Goal: Communication & Community: Ask a question

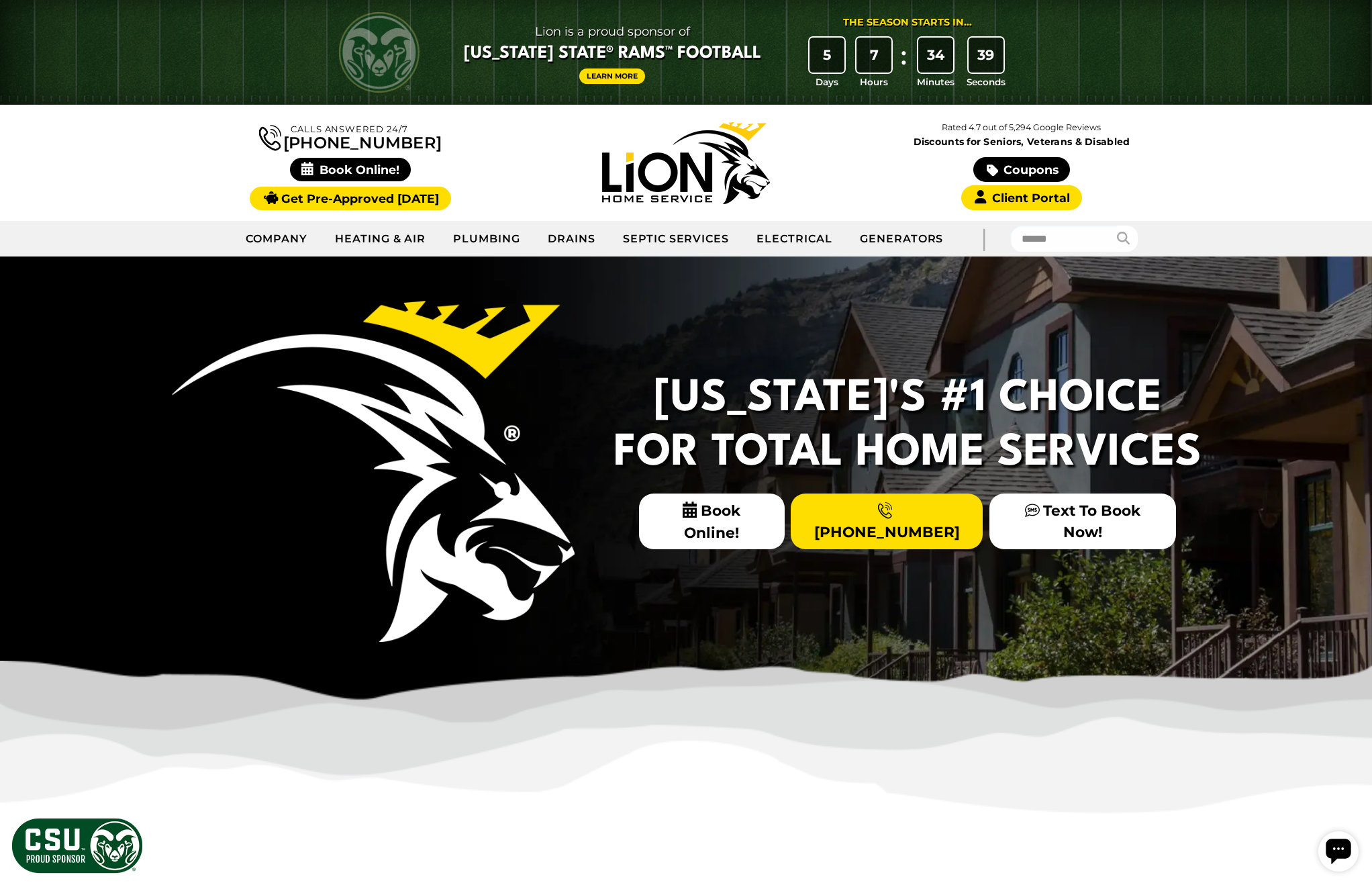
click at [1349, 847] on icon "Open chat widget" at bounding box center [1338, 850] width 25 height 25
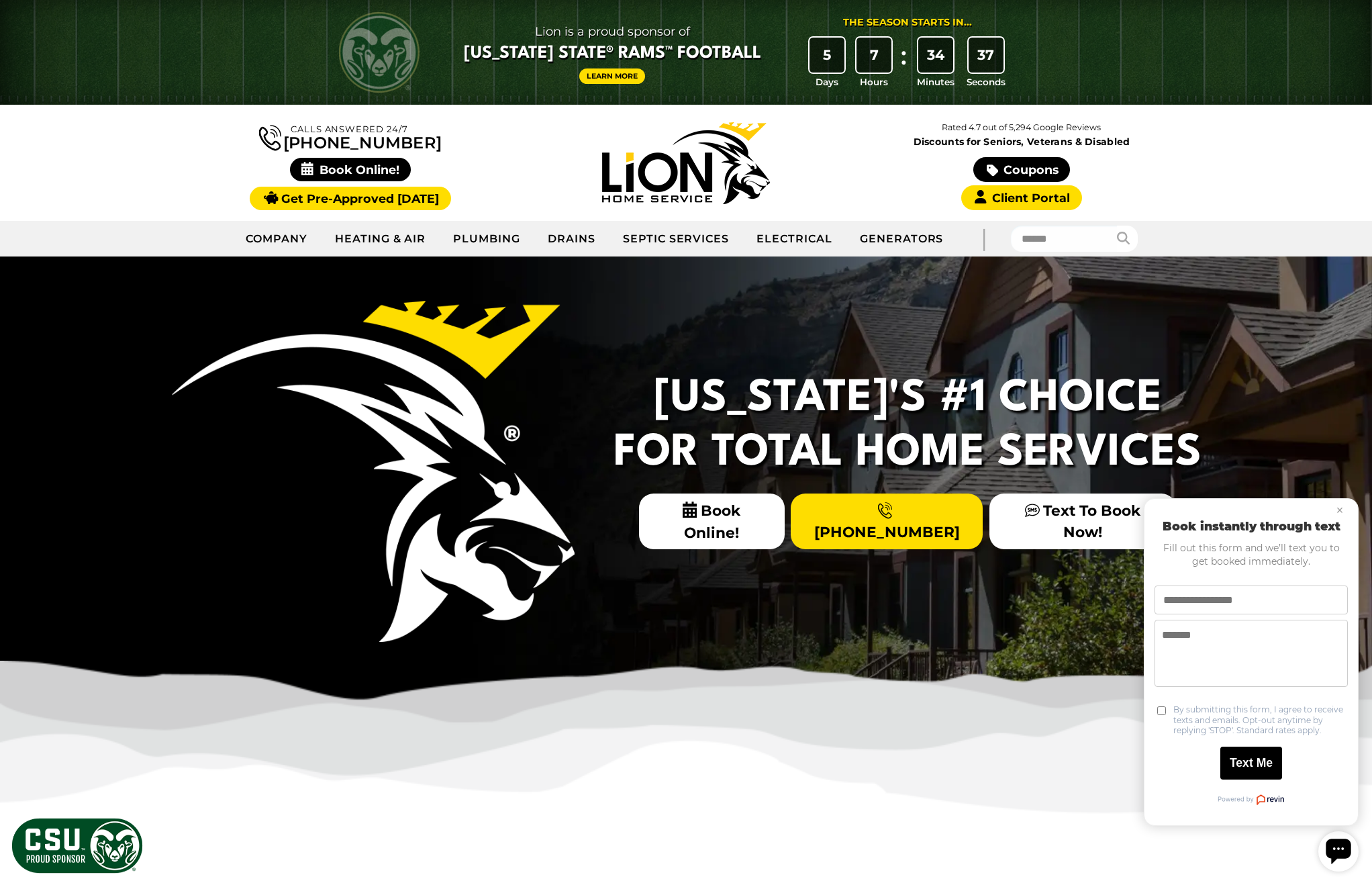
click at [1348, 848] on icon "Open chat widget" at bounding box center [1338, 850] width 25 height 25
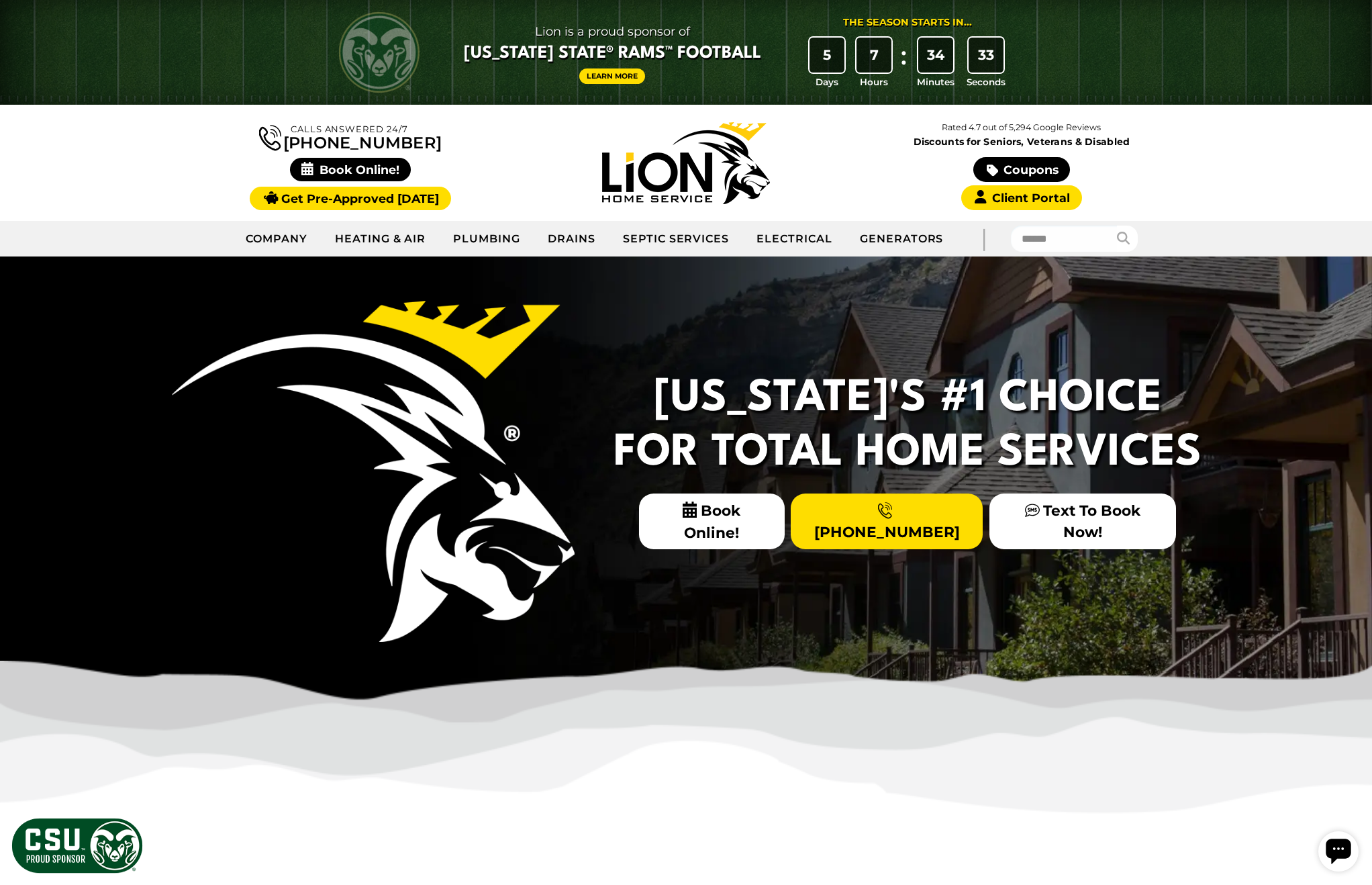
drag, startPoint x: 1330, startPoint y: 843, endPoint x: 1512, endPoint y: 1209, distance: 408.8
click at [1330, 844] on icon "Open chat widget" at bounding box center [1338, 850] width 25 height 25
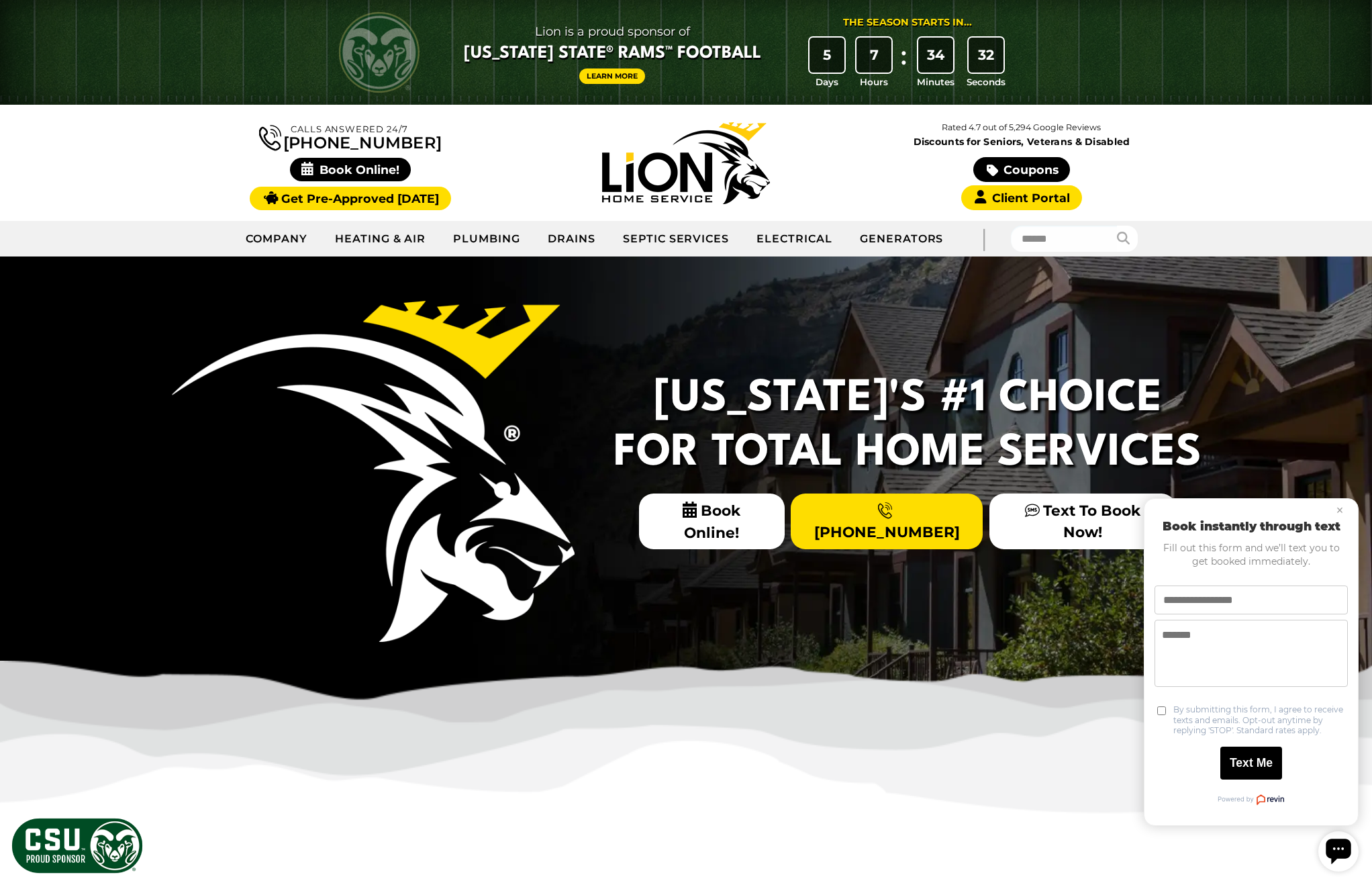
click at [1332, 844] on icon "Open chat widget" at bounding box center [1338, 850] width 25 height 25
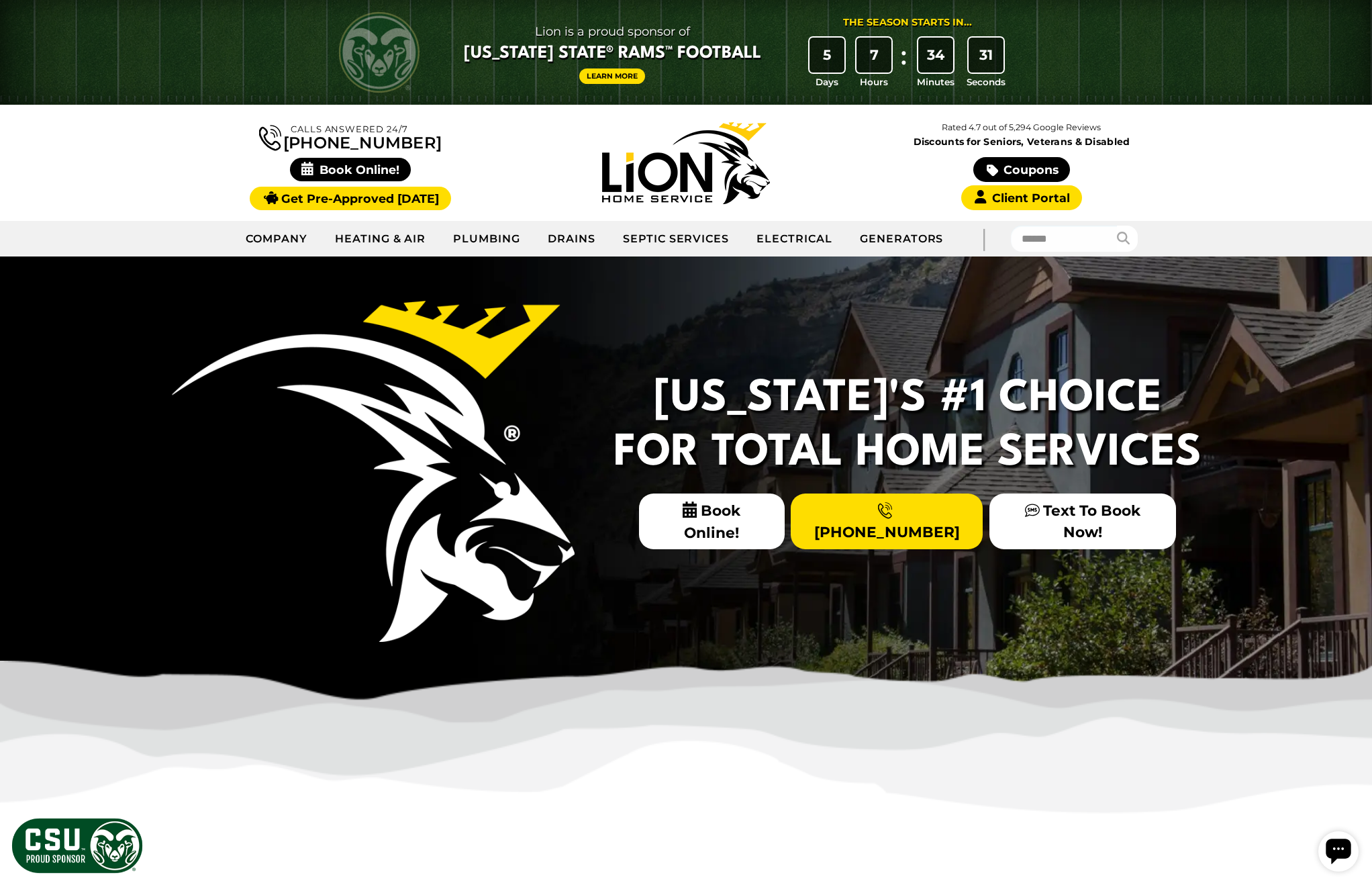
click at [1333, 844] on icon "Open chat widget" at bounding box center [1338, 850] width 25 height 25
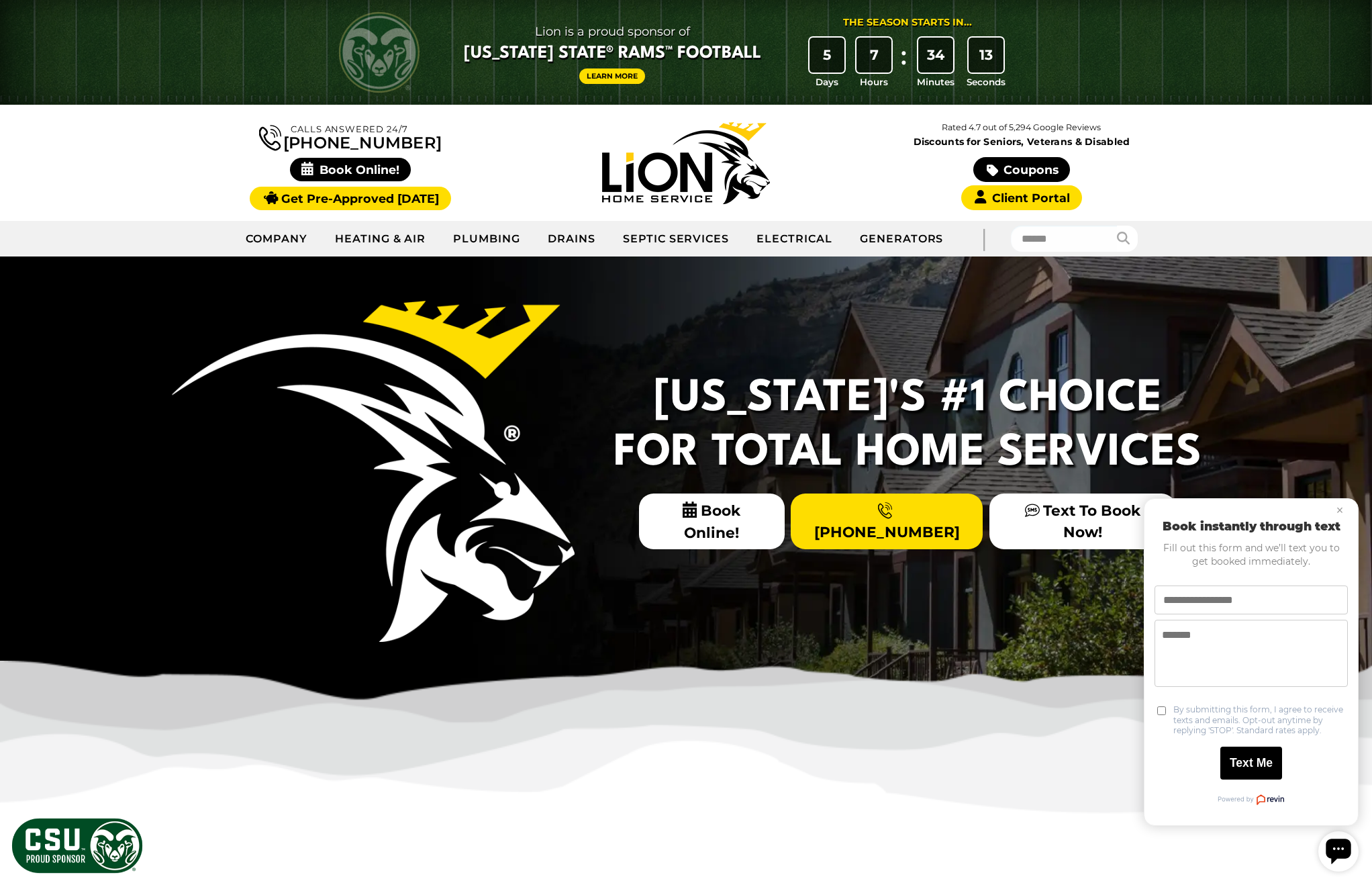
click at [1337, 863] on icon "Open chat widget" at bounding box center [1338, 851] width 27 height 27
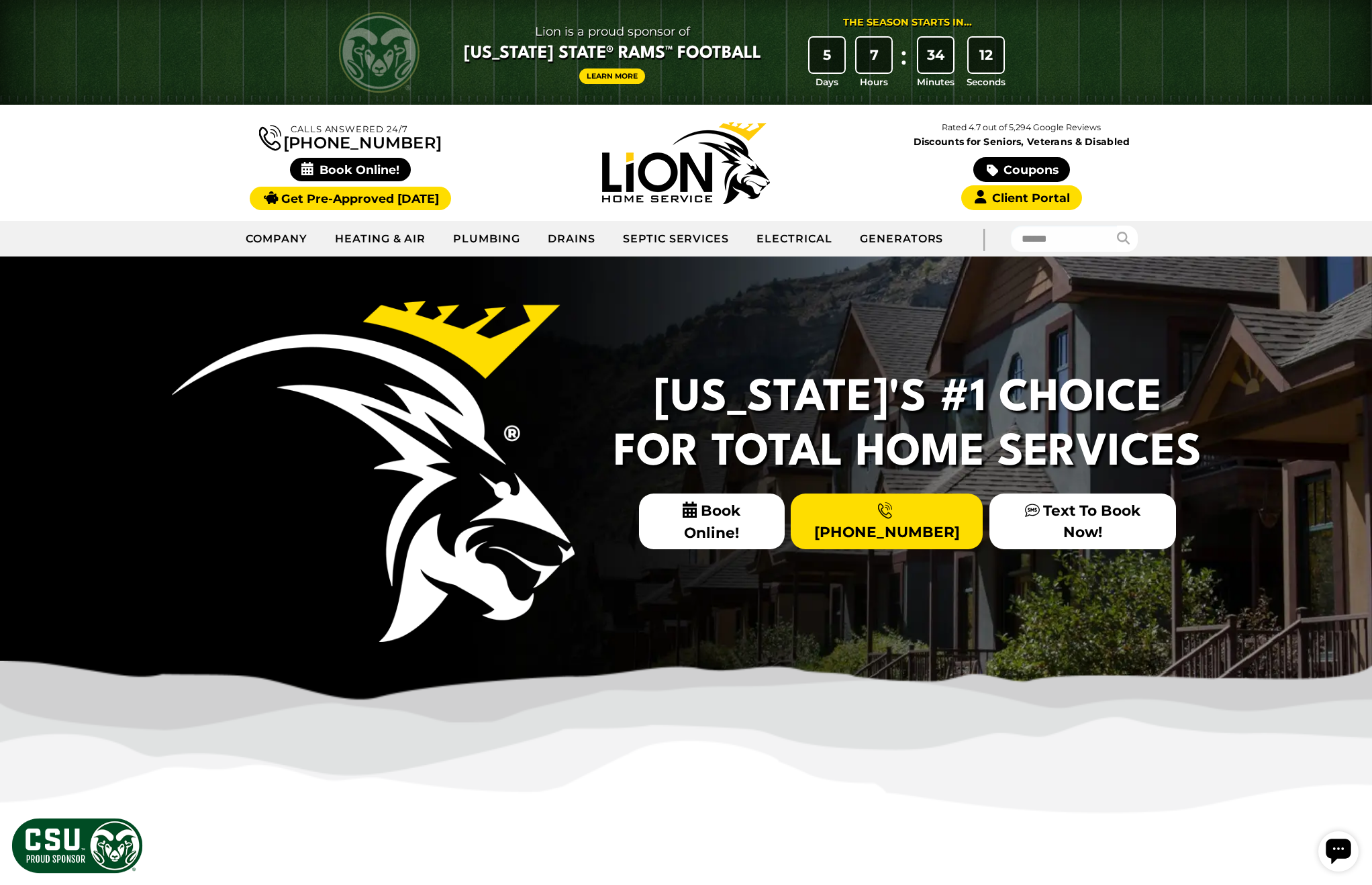
click at [1339, 863] on icon "Open chat widget" at bounding box center [1338, 851] width 27 height 27
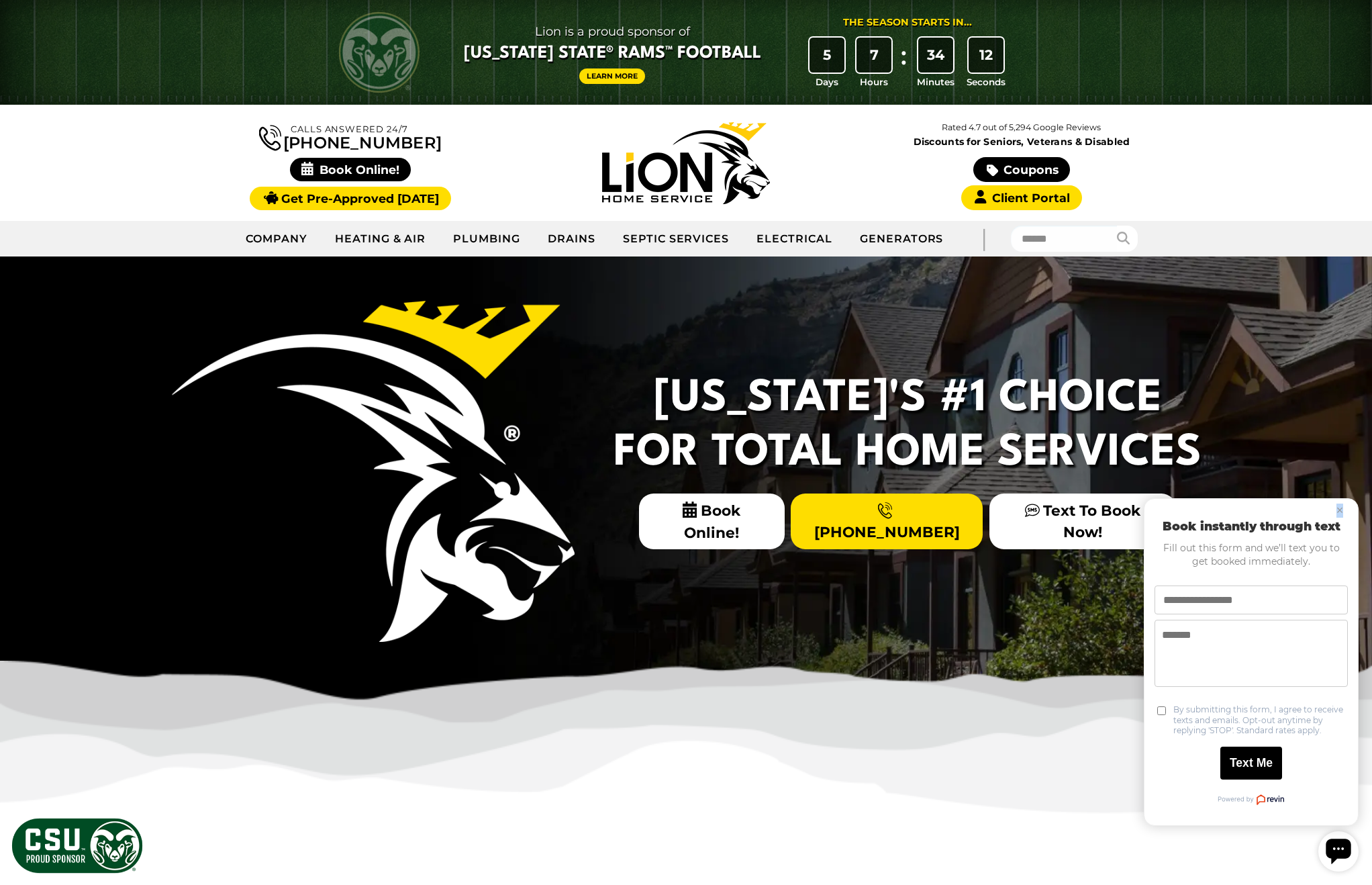
click at [1338, 863] on icon "Open chat widget" at bounding box center [1338, 851] width 27 height 27
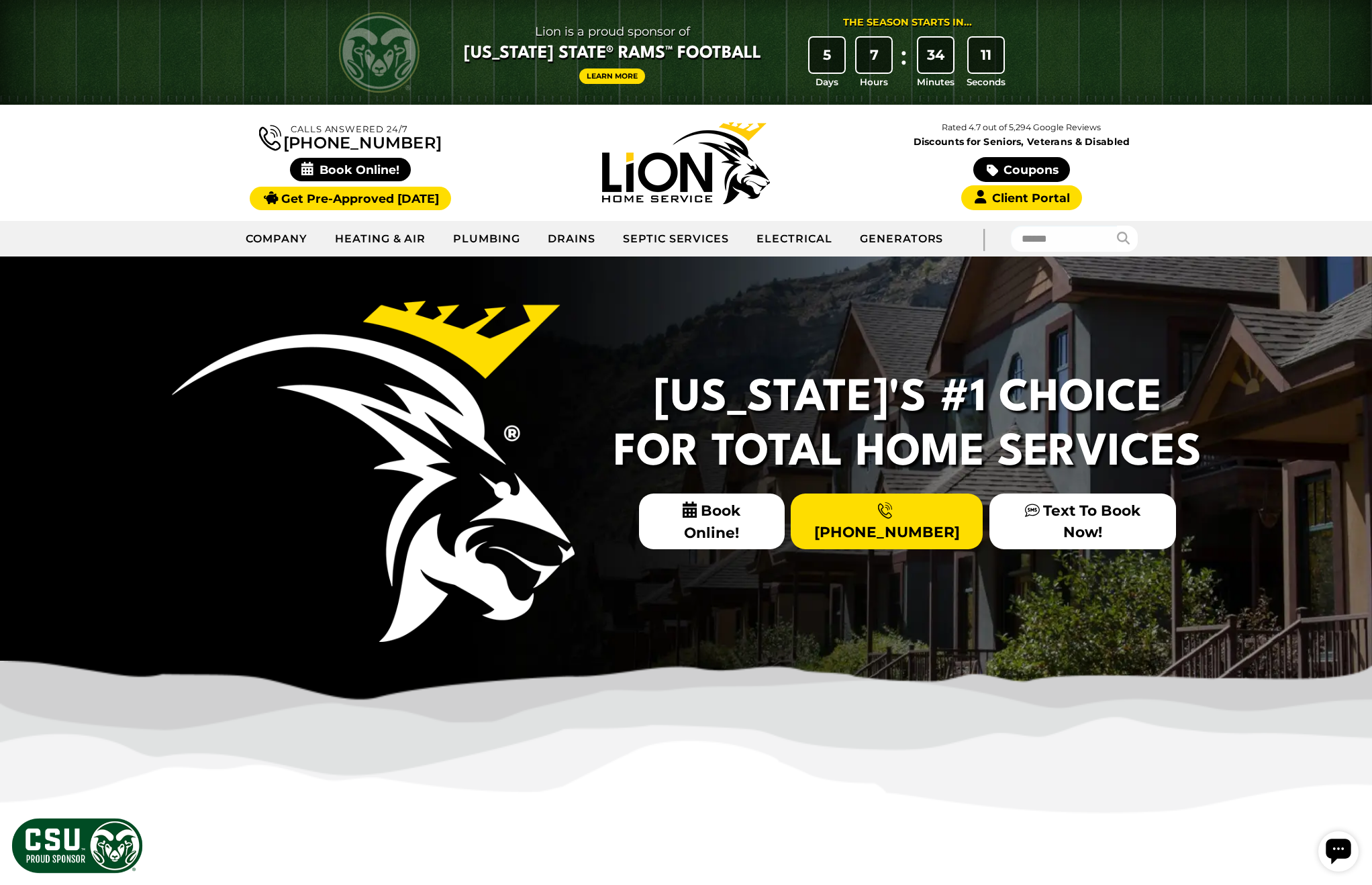
click at [1167, 736] on img at bounding box center [686, 755] width 1372 height 189
click at [1332, 851] on icon "Open chat widget" at bounding box center [1338, 850] width 25 height 25
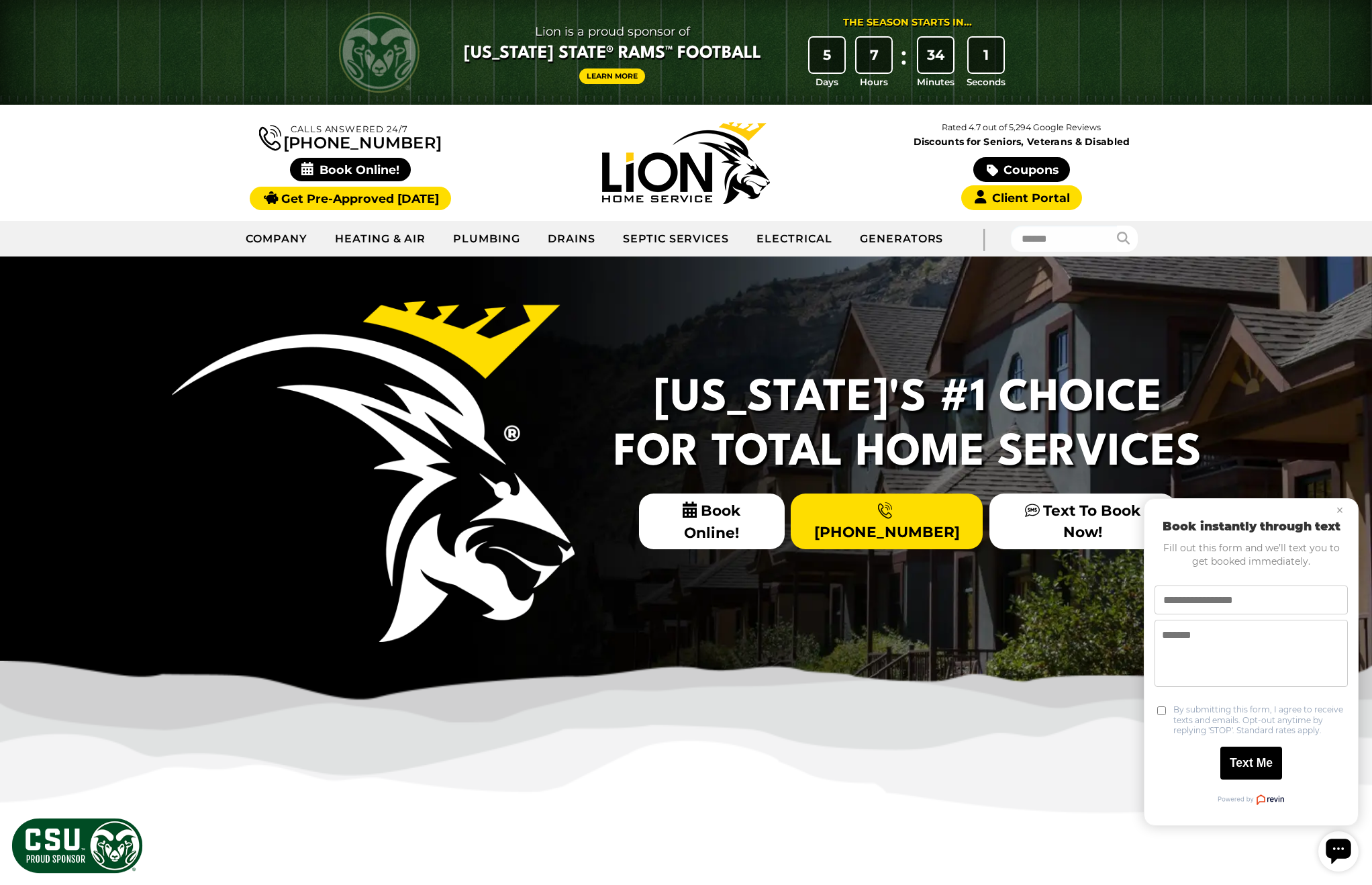
click at [1333, 851] on icon "Open chat widget" at bounding box center [1338, 850] width 25 height 25
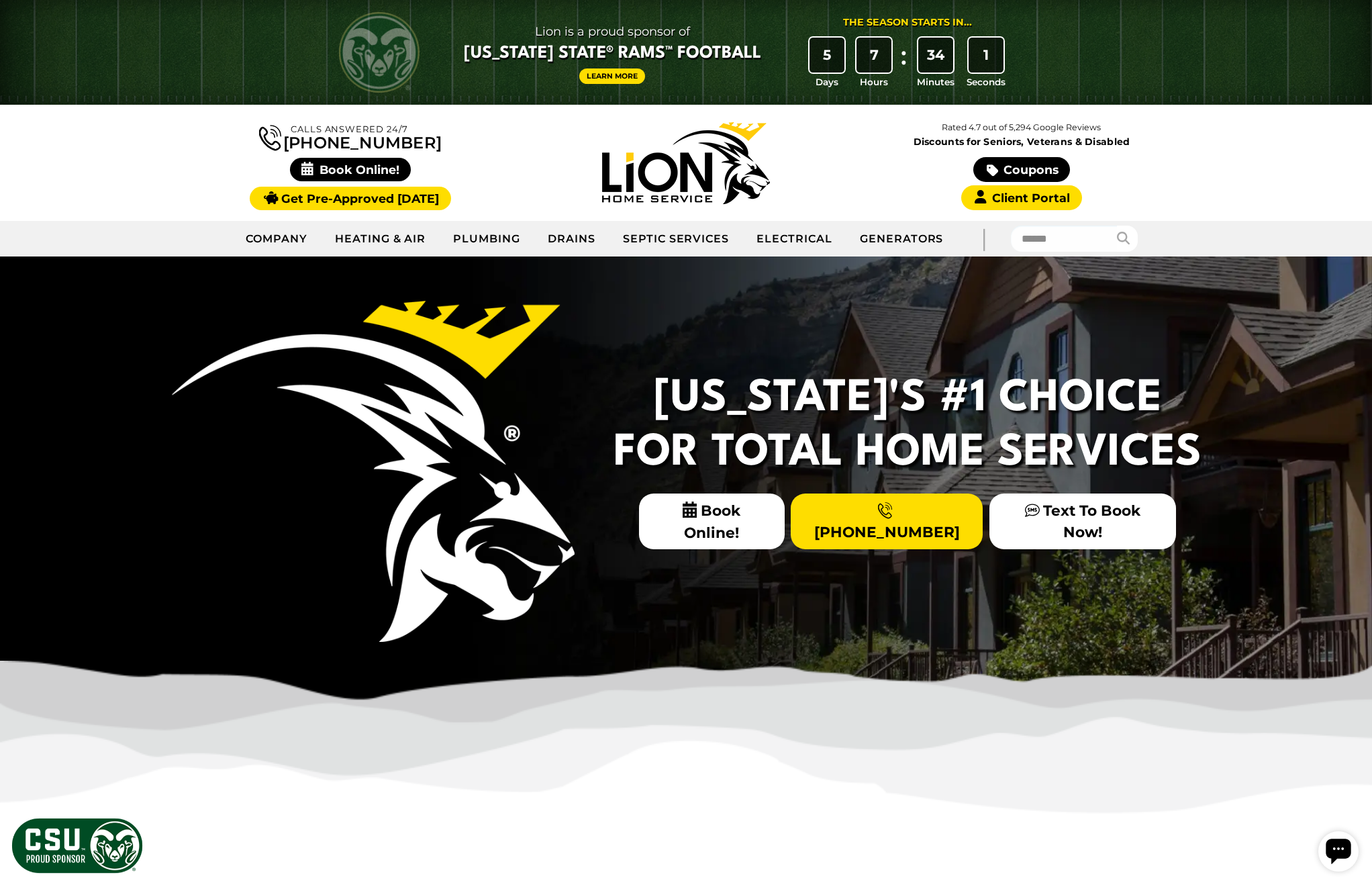
click at [1326, 838] on icon "Open chat widget" at bounding box center [1338, 850] width 25 height 25
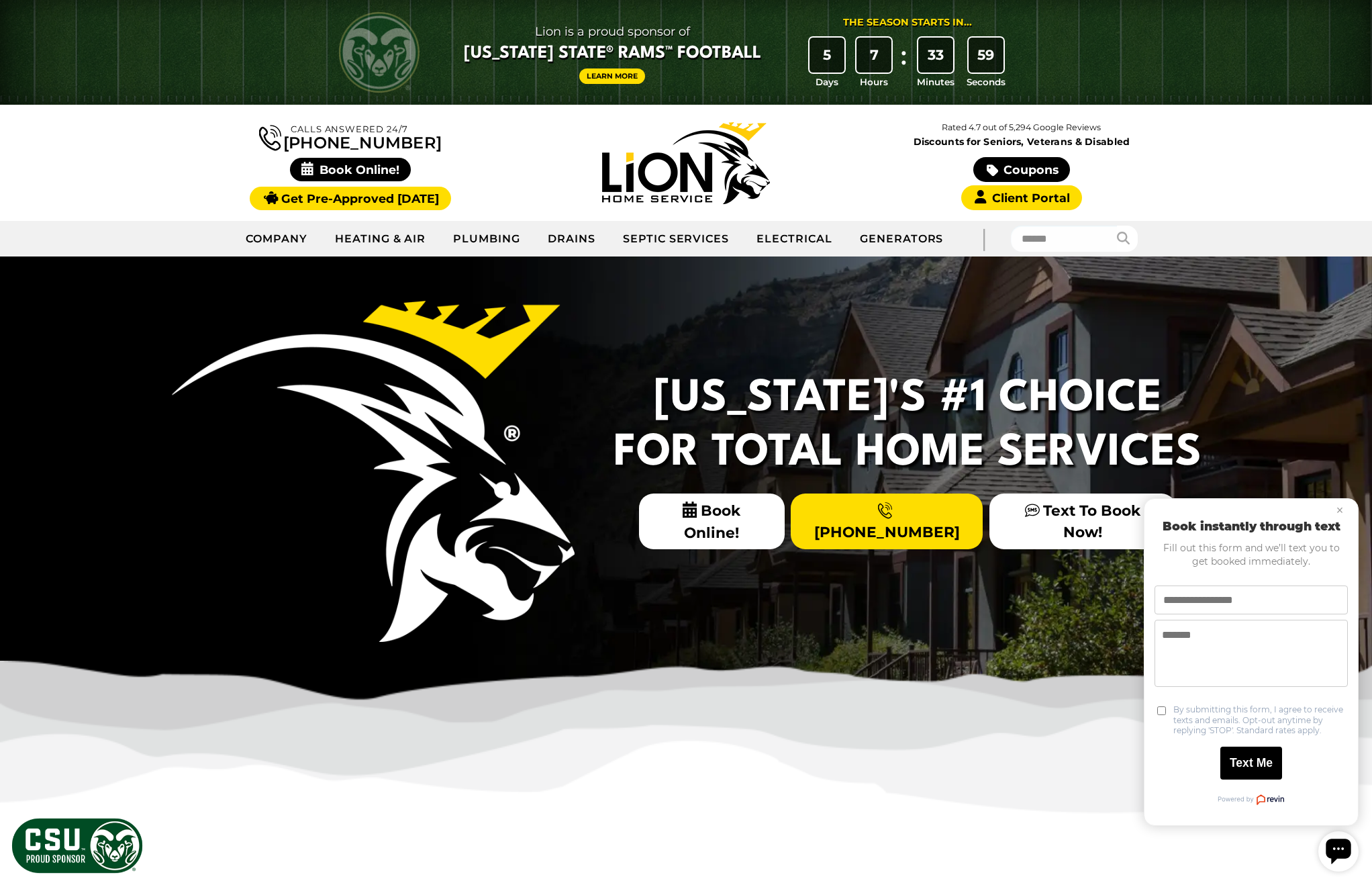
click at [1192, 718] on label "By submitting this form, I agree to receive texts and emails. Opt-out anytime b…" at bounding box center [1261, 720] width 175 height 31
click at [1343, 511] on button "×" at bounding box center [1340, 510] width 16 height 16
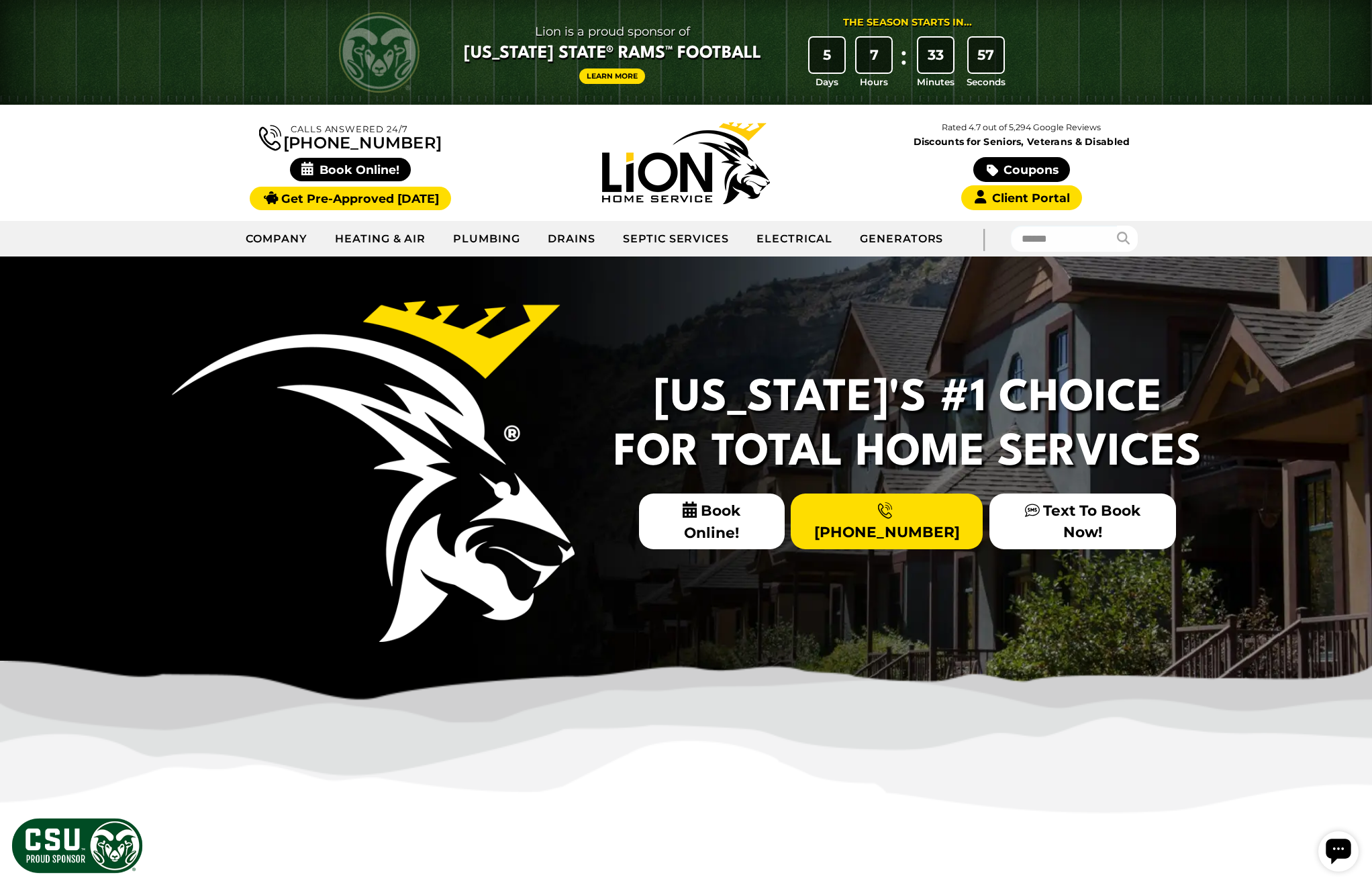
click at [1335, 847] on icon "Open chat widget" at bounding box center [1338, 850] width 25 height 25
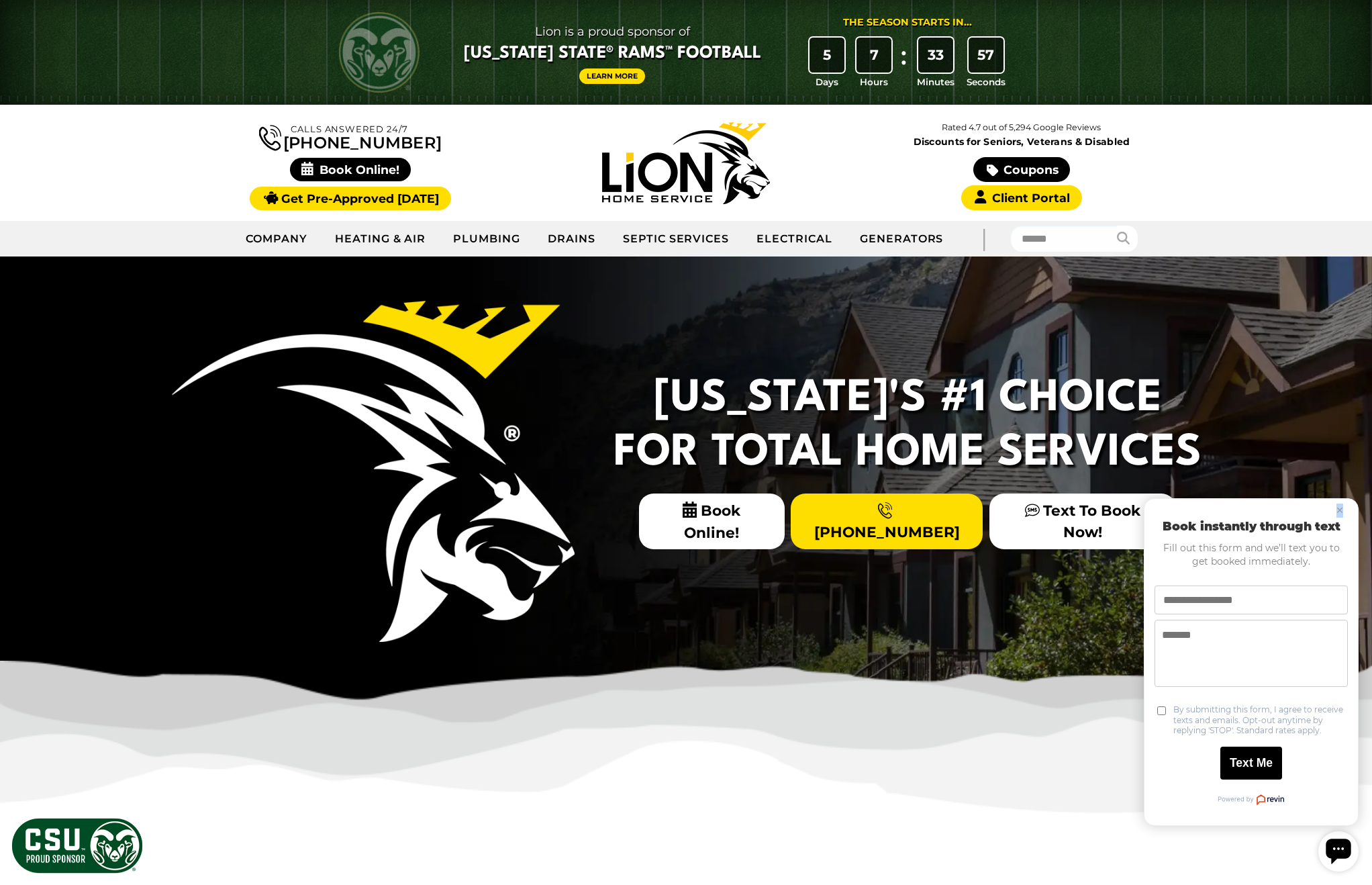
click at [1335, 847] on icon "Open chat widget" at bounding box center [1338, 850] width 25 height 25
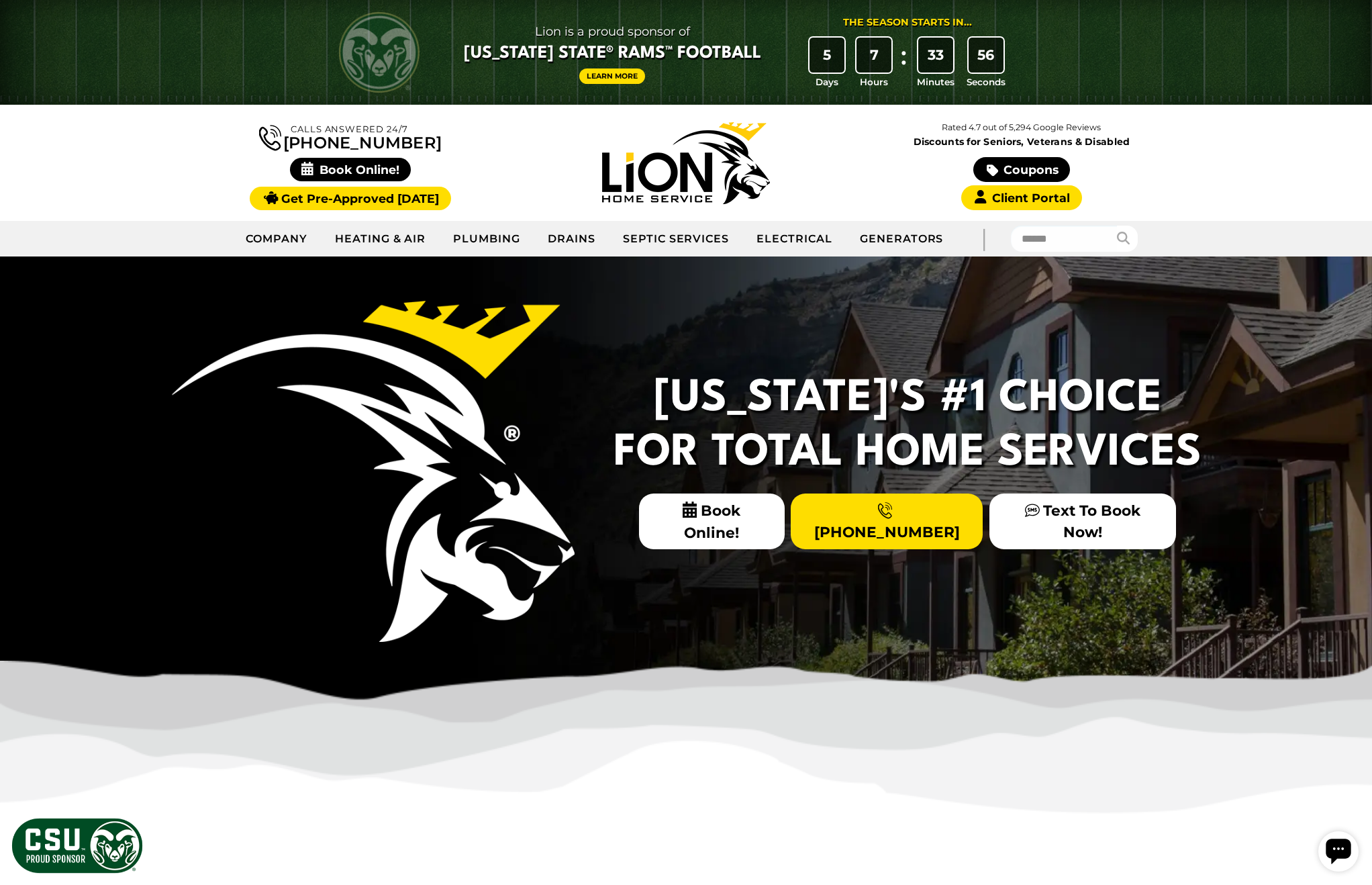
drag, startPoint x: 1285, startPoint y: 562, endPoint x: 1372, endPoint y: 884, distance: 333.5
click at [1286, 564] on div "[US_STATE]'s #1 Choice For Total Home Services Book Online! [PHONE_NUMBER] Text…" at bounding box center [686, 482] width 1372 height 452
click at [1355, 866] on body at bounding box center [1343, 851] width 59 height 51
click at [1341, 856] on icon "Open chat widget" at bounding box center [1338, 850] width 25 height 25
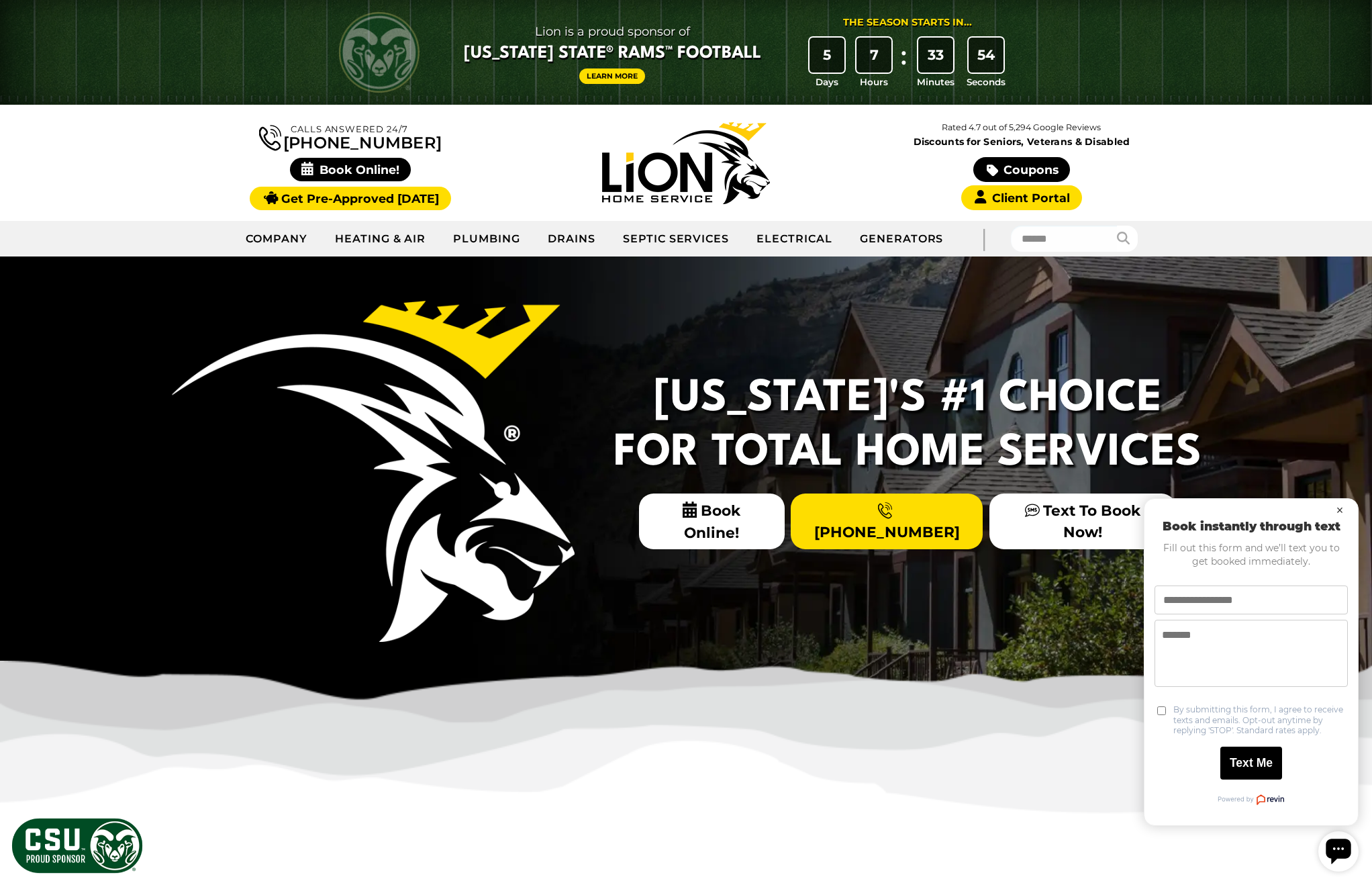
click at [1343, 513] on button "×" at bounding box center [1340, 510] width 16 height 16
